Goal: Register for event/course

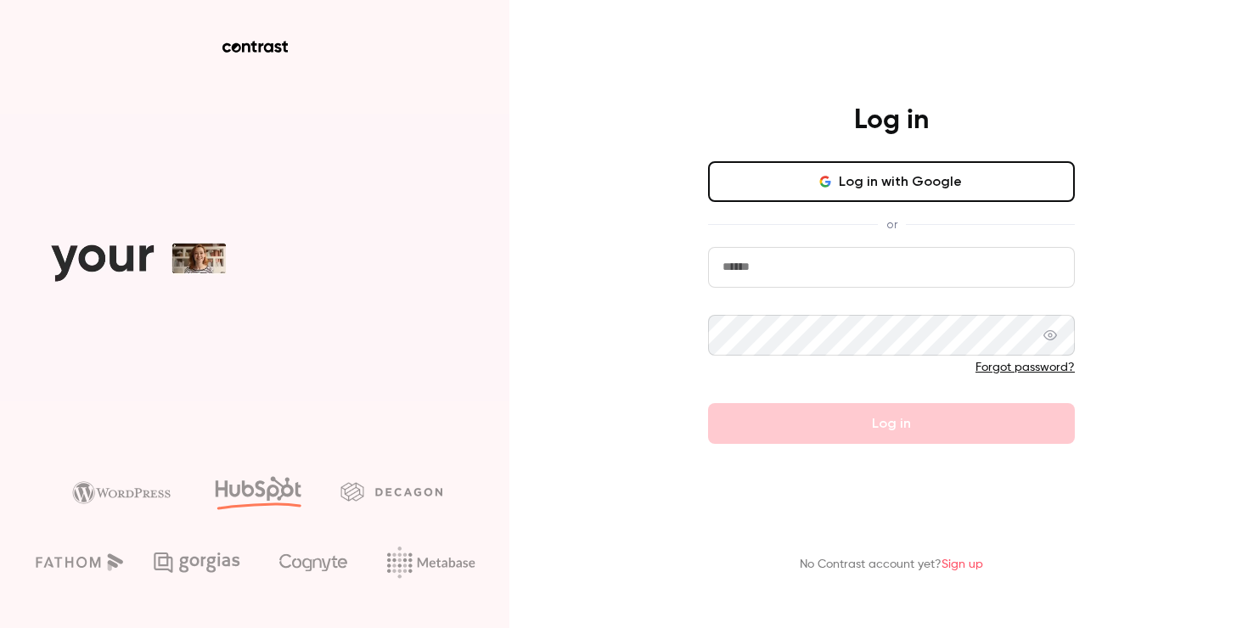
click at [825, 199] on button "Log in with Google" at bounding box center [891, 181] width 367 height 41
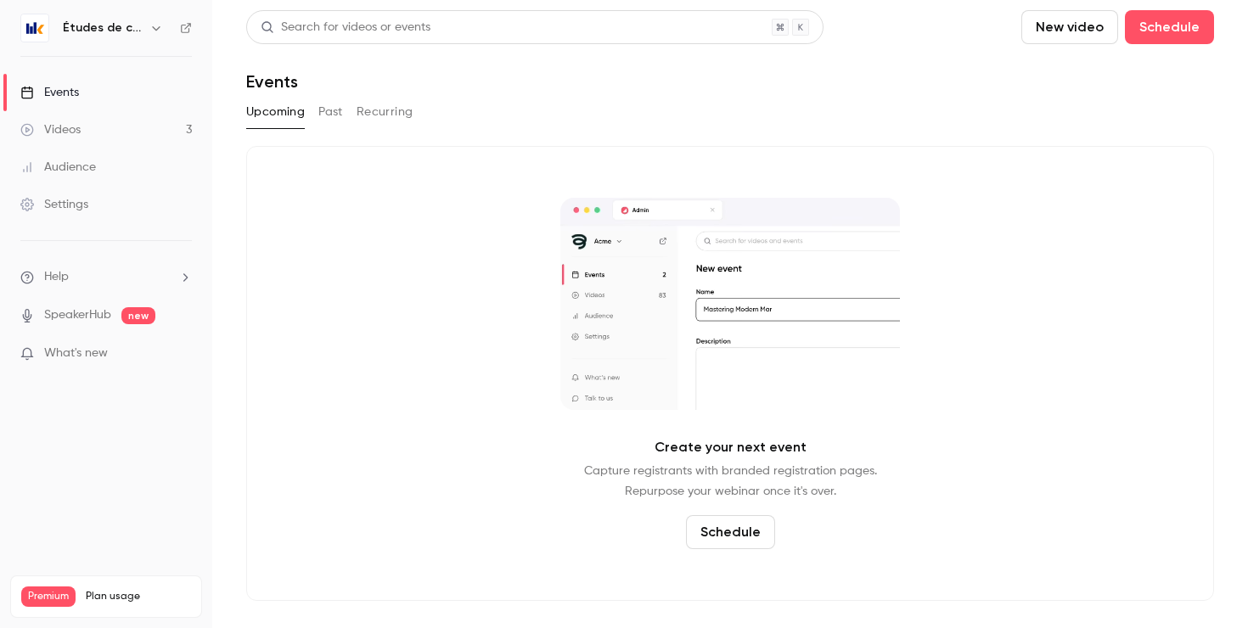
click at [94, 31] on h6 "Études de cas" at bounding box center [103, 28] width 80 height 17
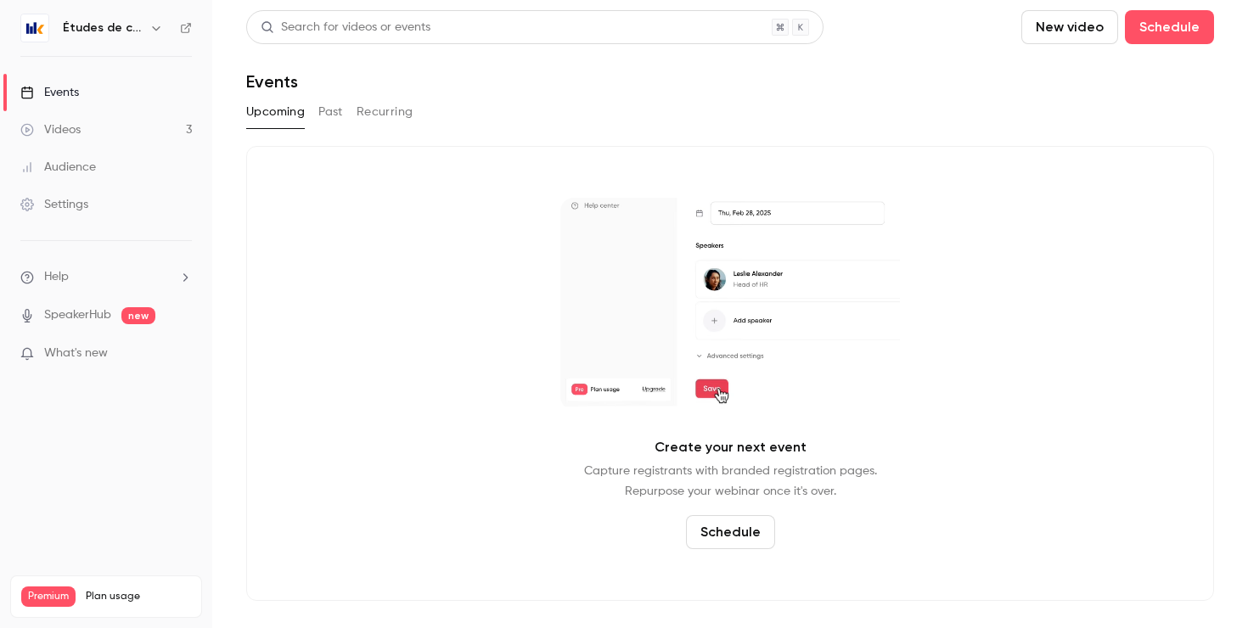
click at [153, 25] on icon "button" at bounding box center [156, 28] width 14 height 14
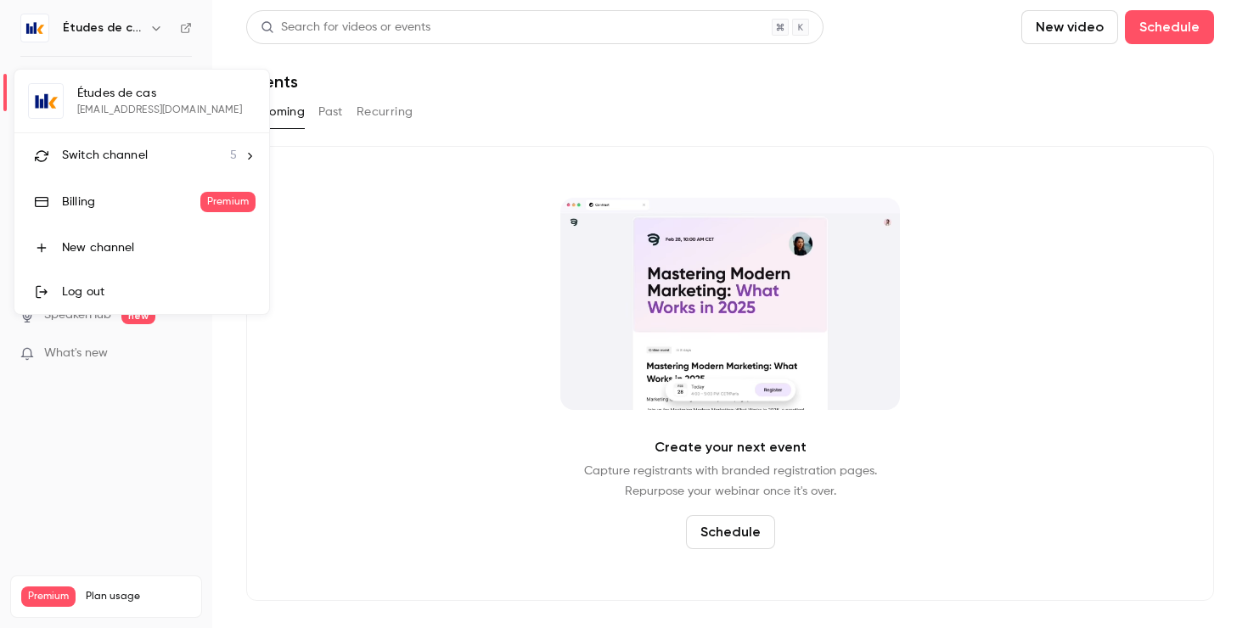
click at [139, 163] on span "Switch channel" at bounding box center [105, 156] width 86 height 18
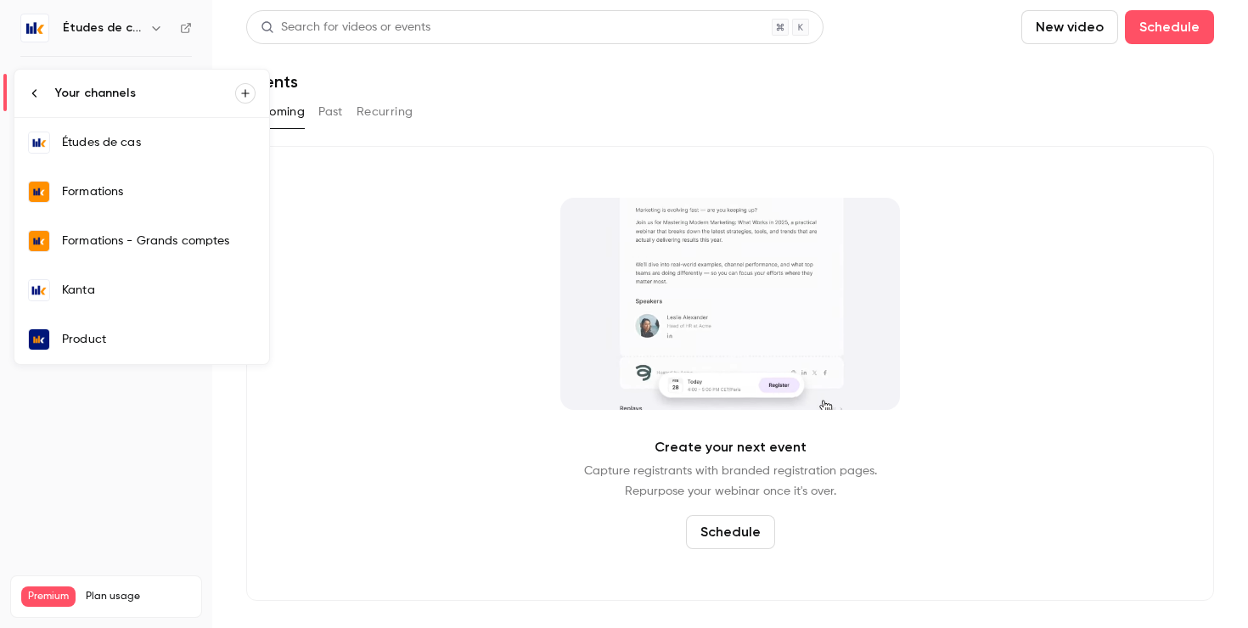
click at [170, 198] on div "Formations" at bounding box center [159, 191] width 194 height 17
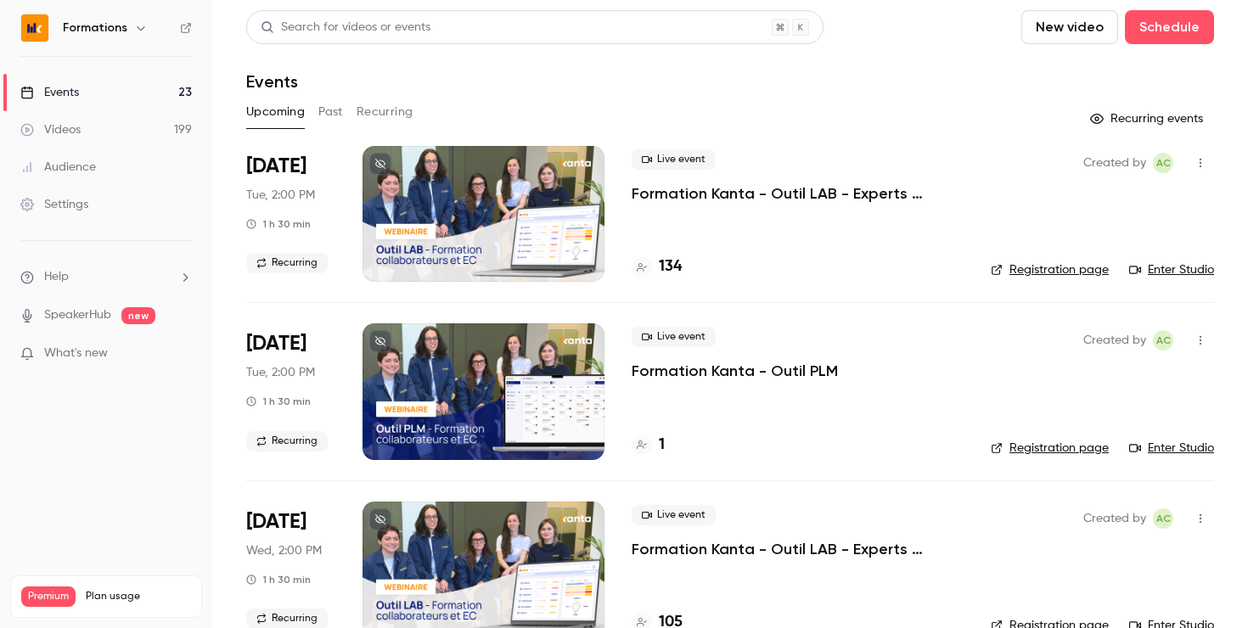
click at [1052, 267] on link "Registration page" at bounding box center [1050, 270] width 118 height 17
click at [840, 189] on p "Formation Kanta - Outil LAB - Experts Comptables & Collaborateurs" at bounding box center [798, 193] width 332 height 20
